Goal: Information Seeking & Learning: Learn about a topic

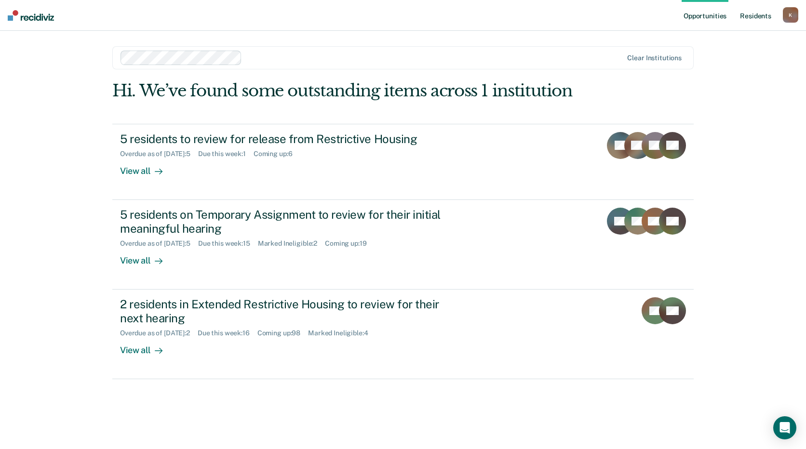
click at [746, 14] on link "Resident s" at bounding box center [755, 15] width 35 height 31
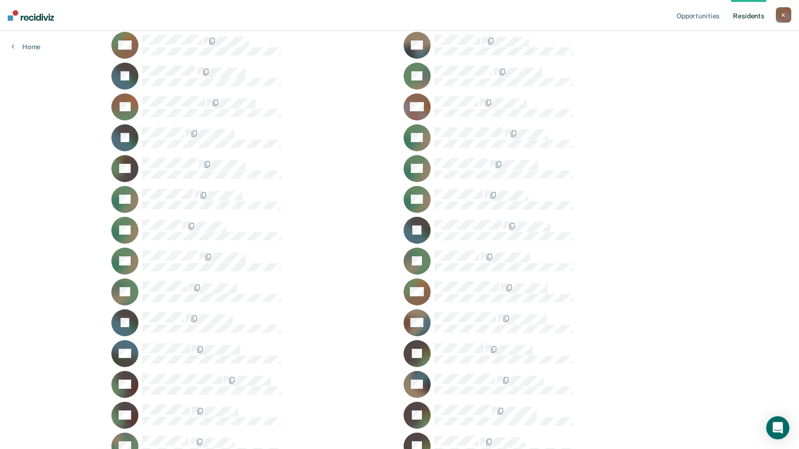
scroll to position [33325, 0]
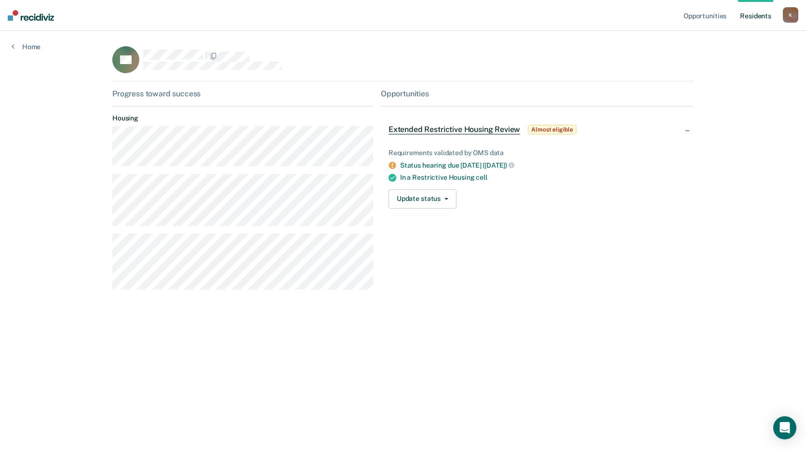
click at [748, 15] on link "Resident s" at bounding box center [755, 15] width 35 height 31
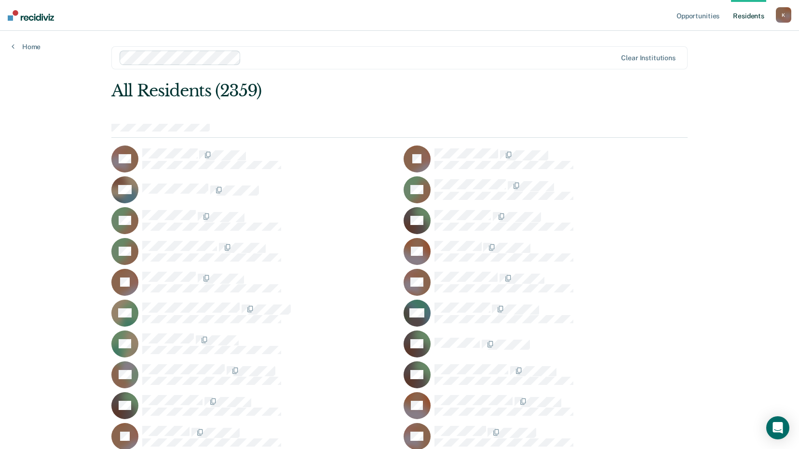
scroll to position [28232, 0]
